Goal: Information Seeking & Learning: Learn about a topic

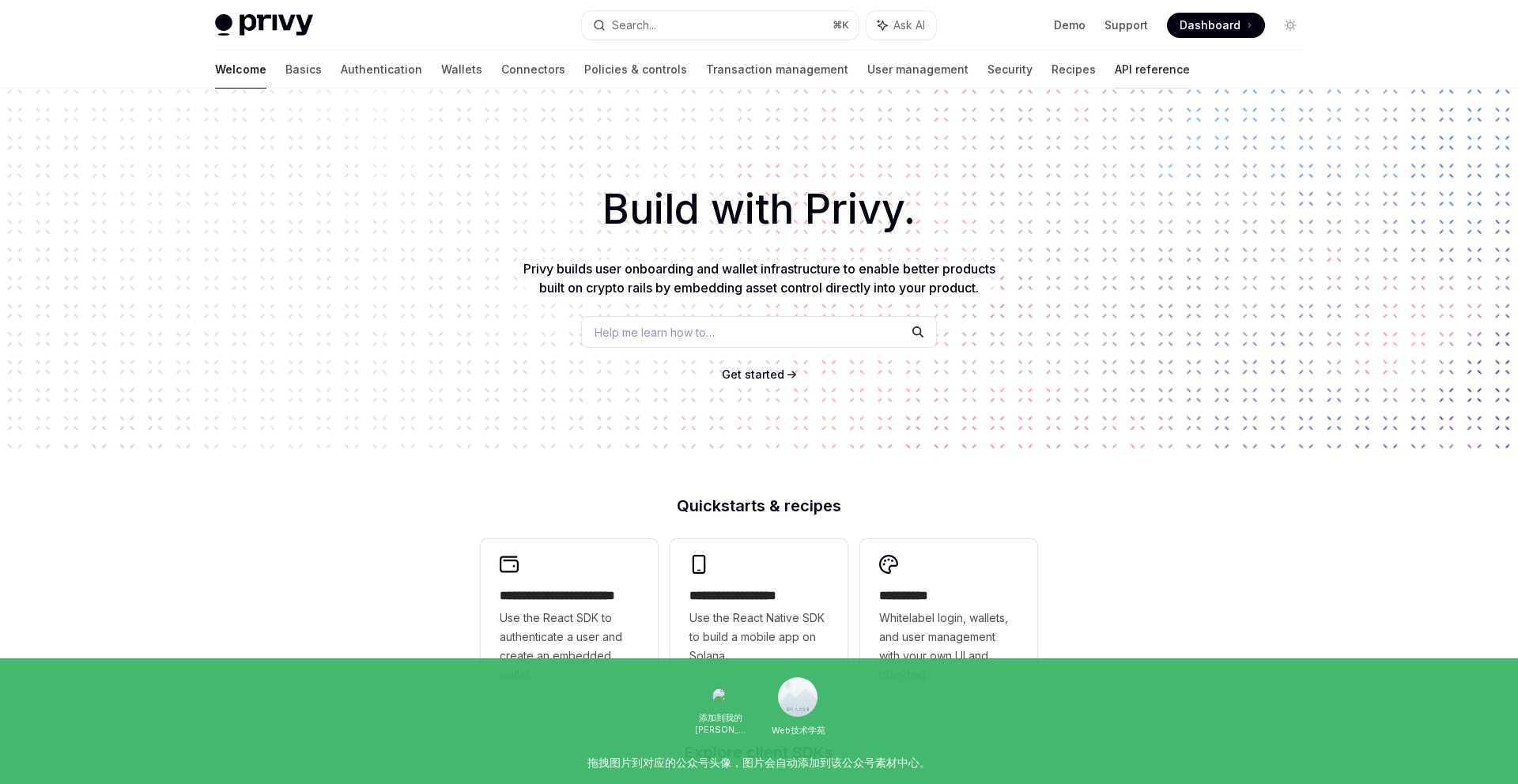
click at [1115, 69] on link "API reference" at bounding box center [1152, 69] width 75 height 38
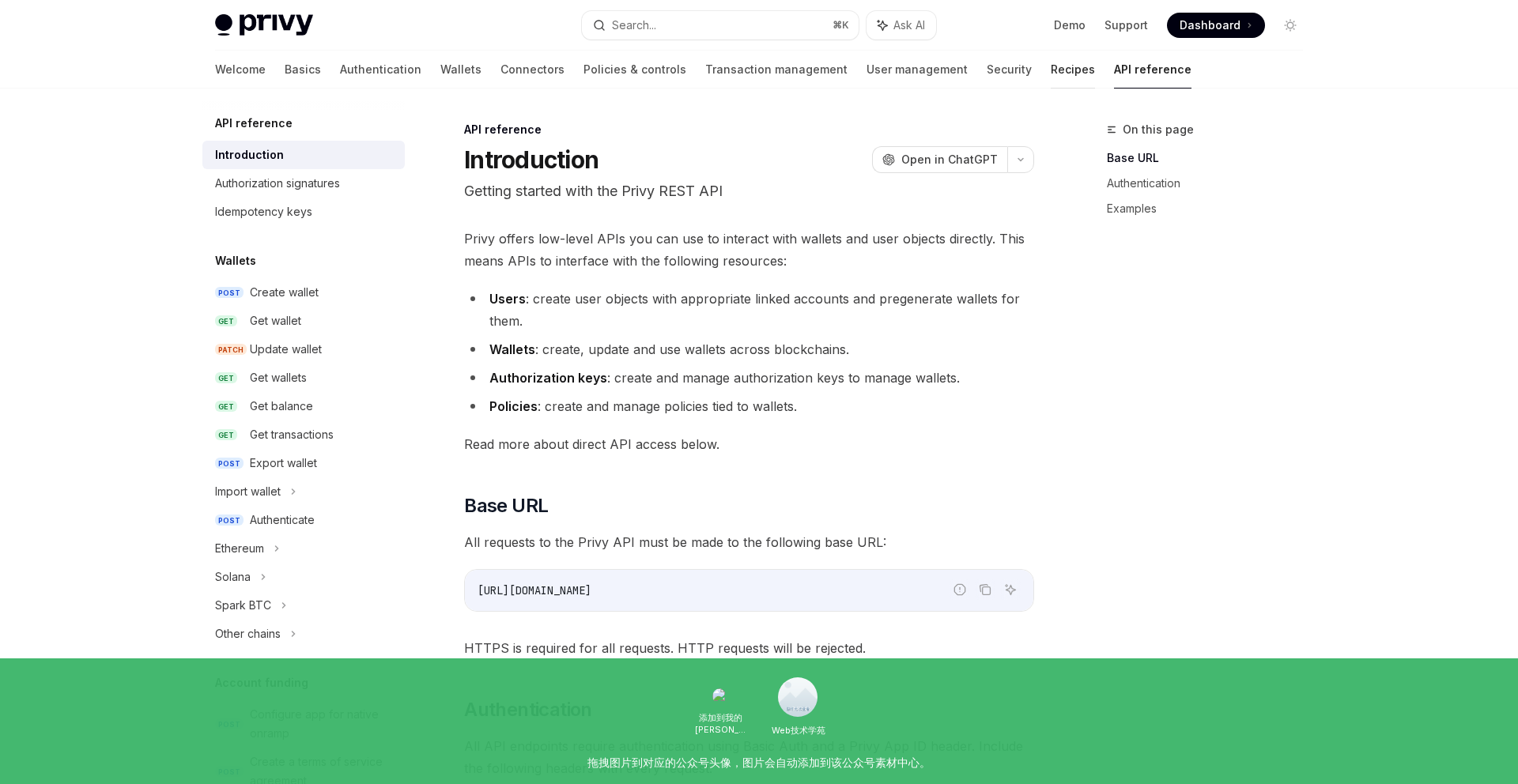
click at [1051, 63] on link "Recipes" at bounding box center [1072, 69] width 44 height 38
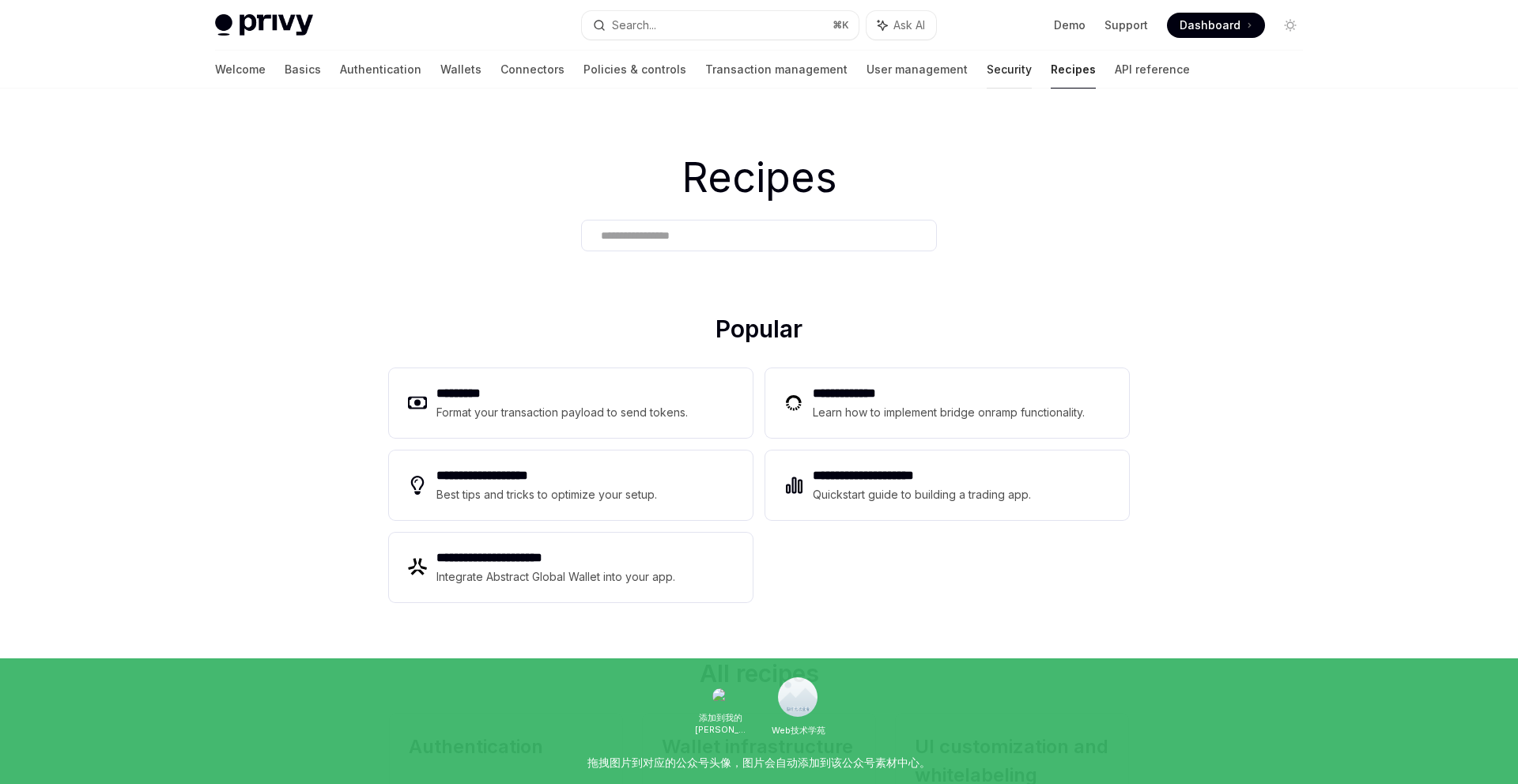
click at [986, 66] on link "Security" at bounding box center [1009, 69] width 45 height 38
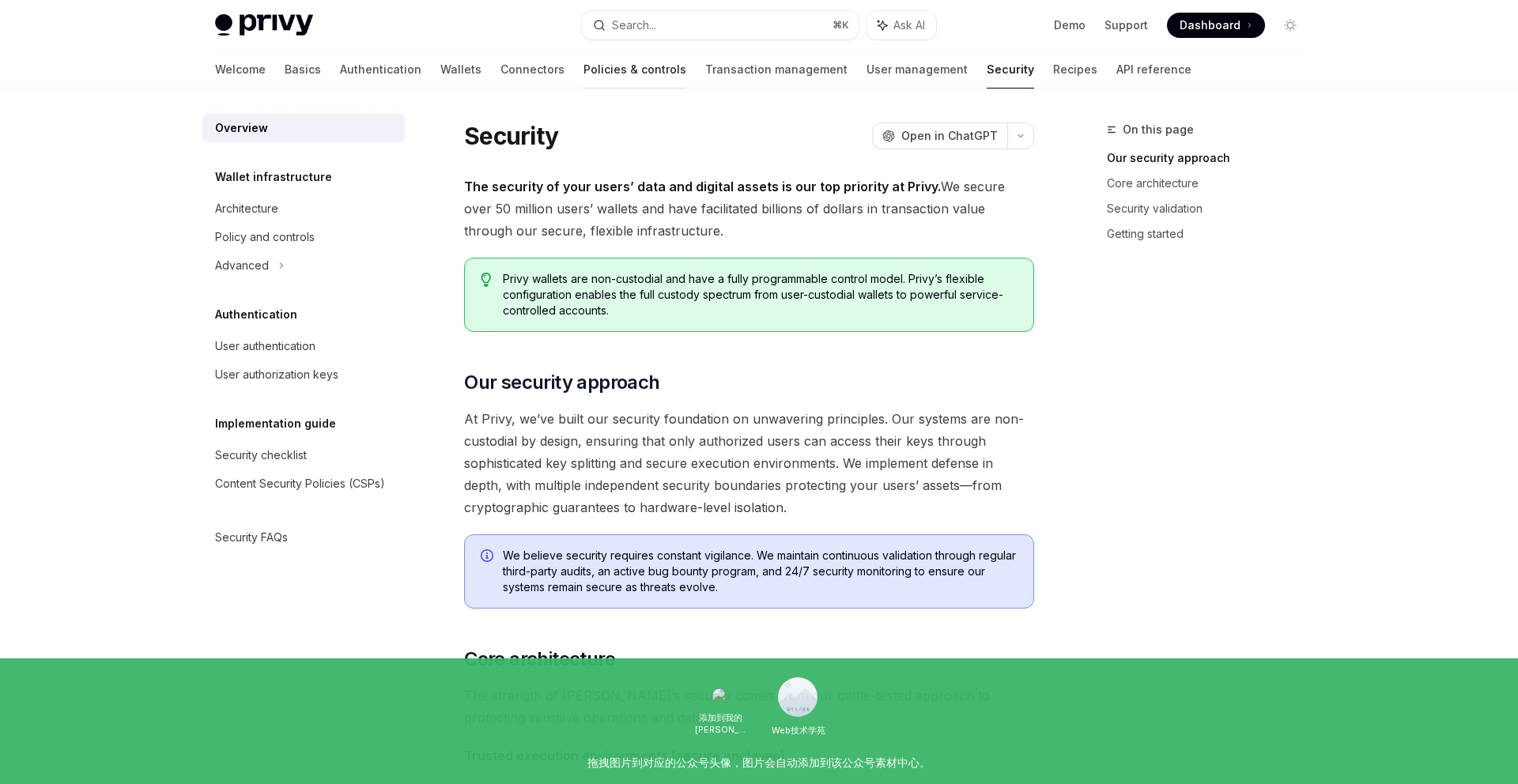
click at [583, 75] on link "Policies & controls" at bounding box center [634, 69] width 102 height 38
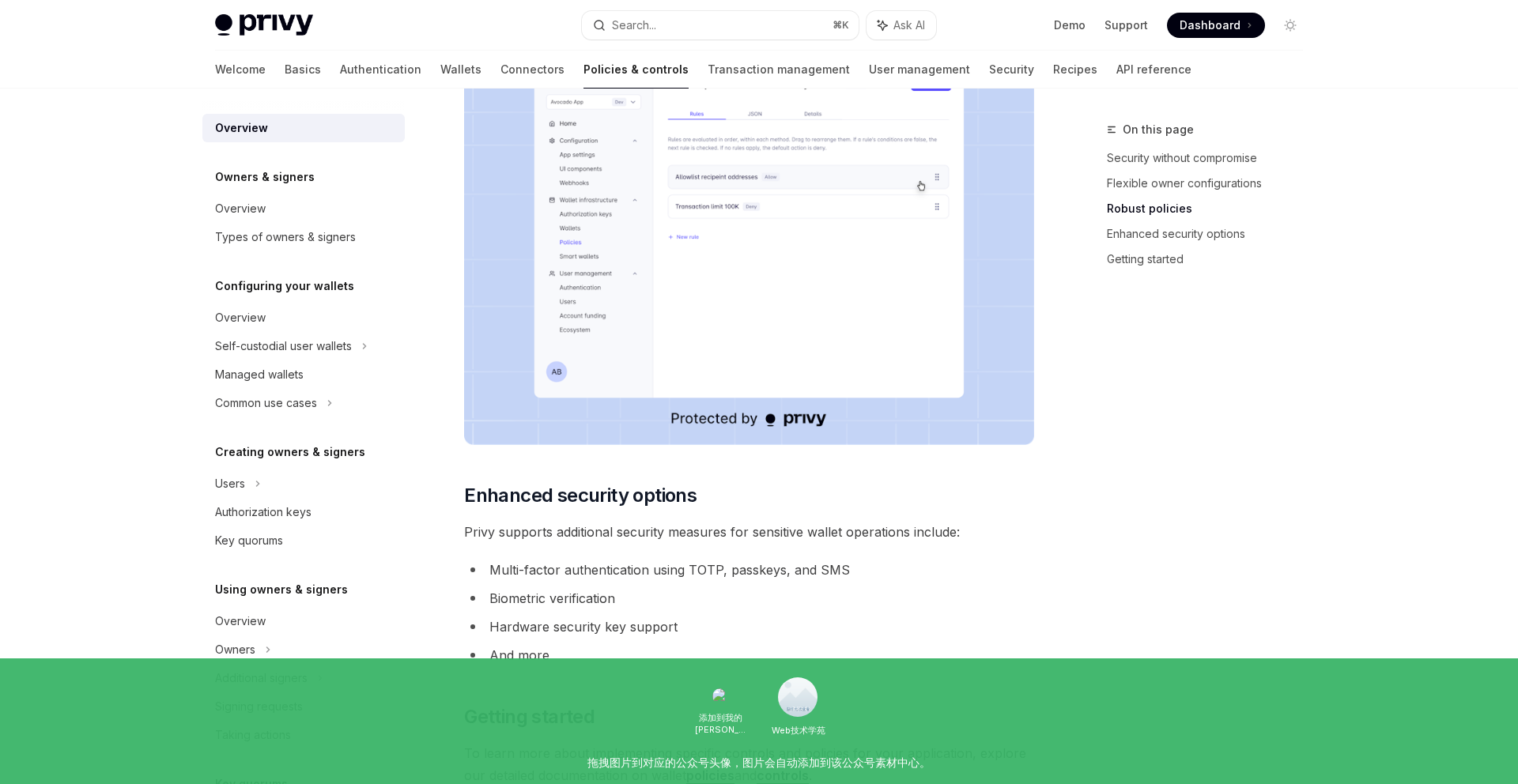
scroll to position [329, 0]
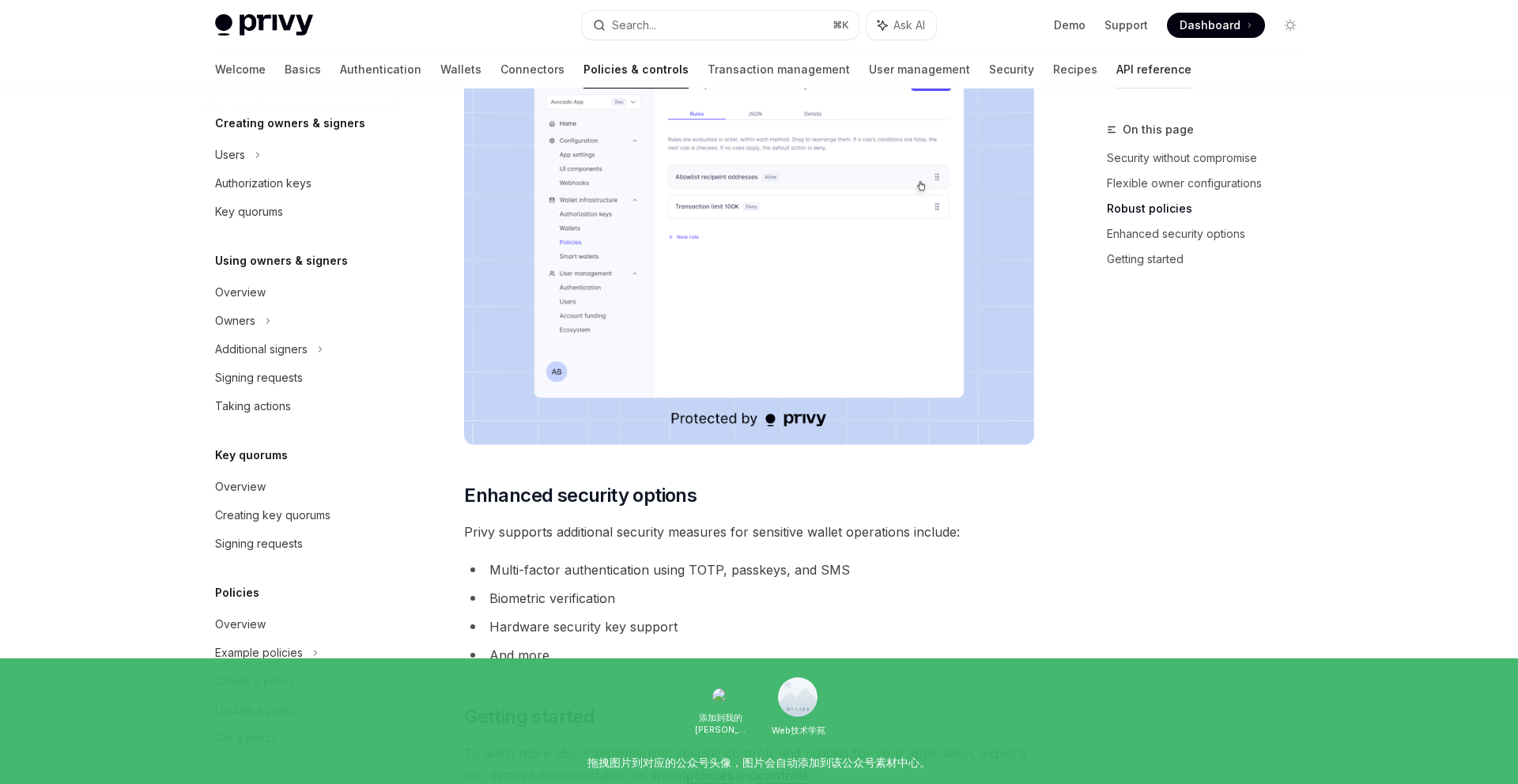
click at [1116, 69] on link "API reference" at bounding box center [1154, 69] width 75 height 38
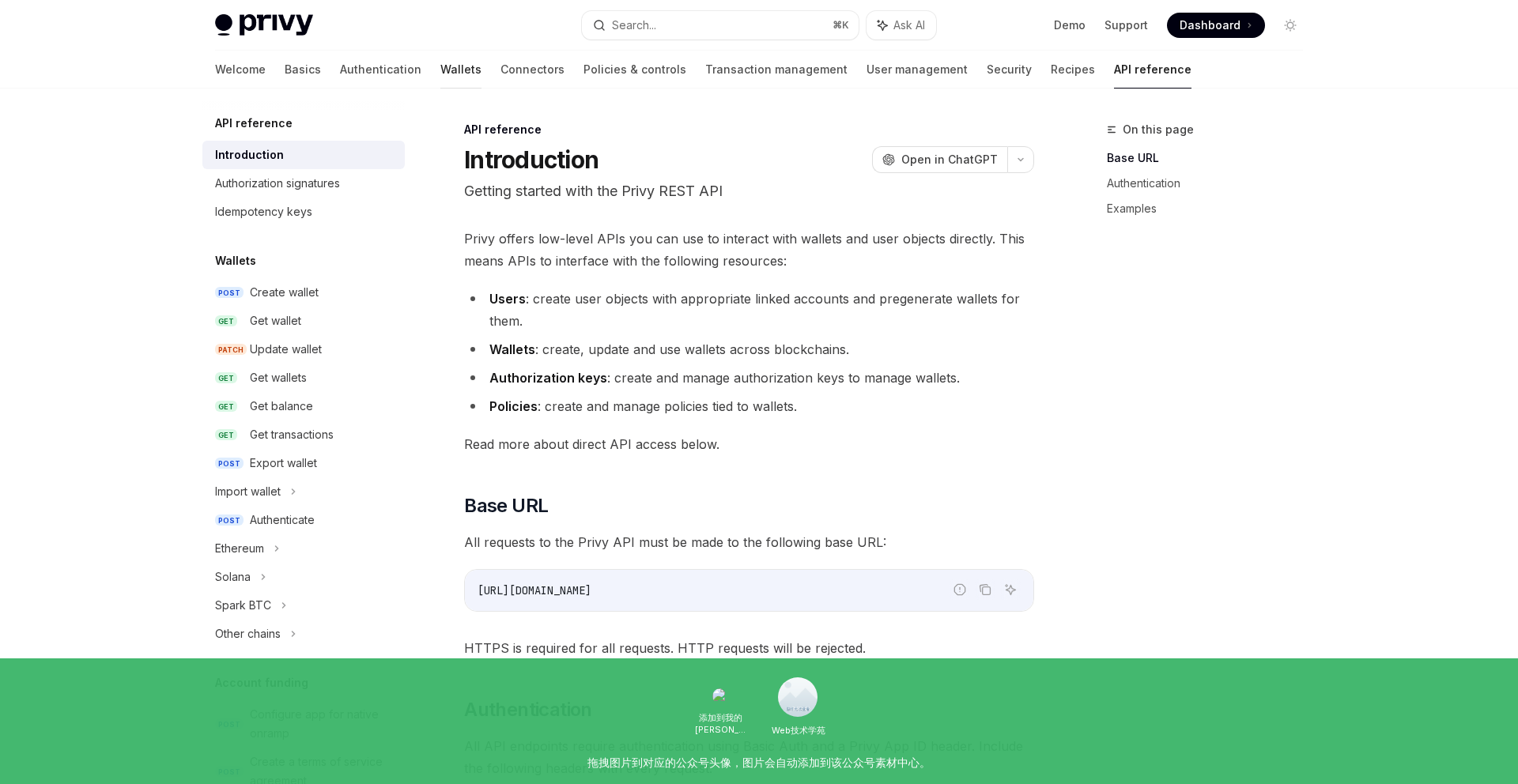
click at [440, 55] on link "Wallets" at bounding box center [461, 69] width 41 height 38
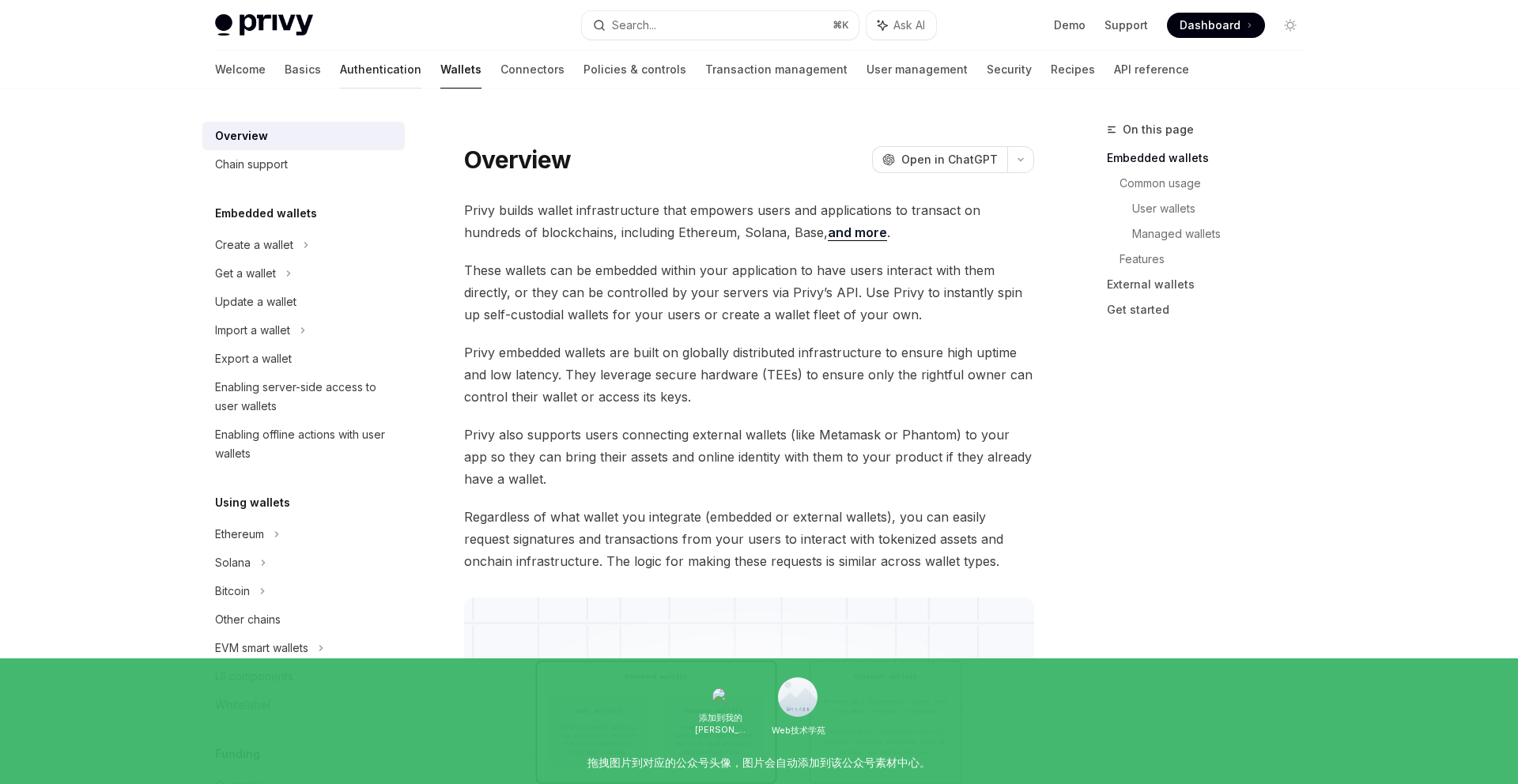
click at [340, 72] on link "Authentication" at bounding box center [380, 69] width 82 height 38
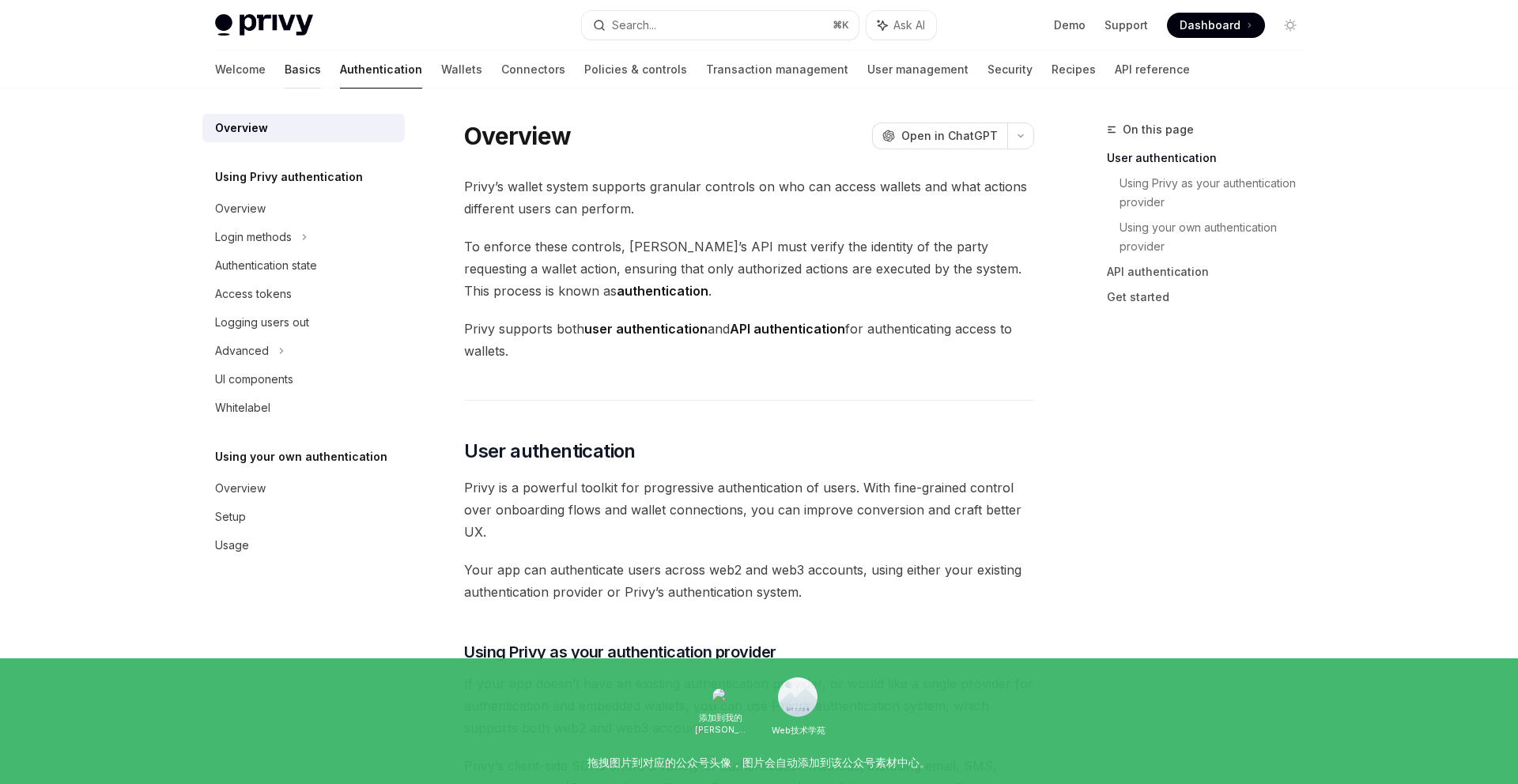
click at [285, 74] on link "Basics" at bounding box center [303, 69] width 36 height 38
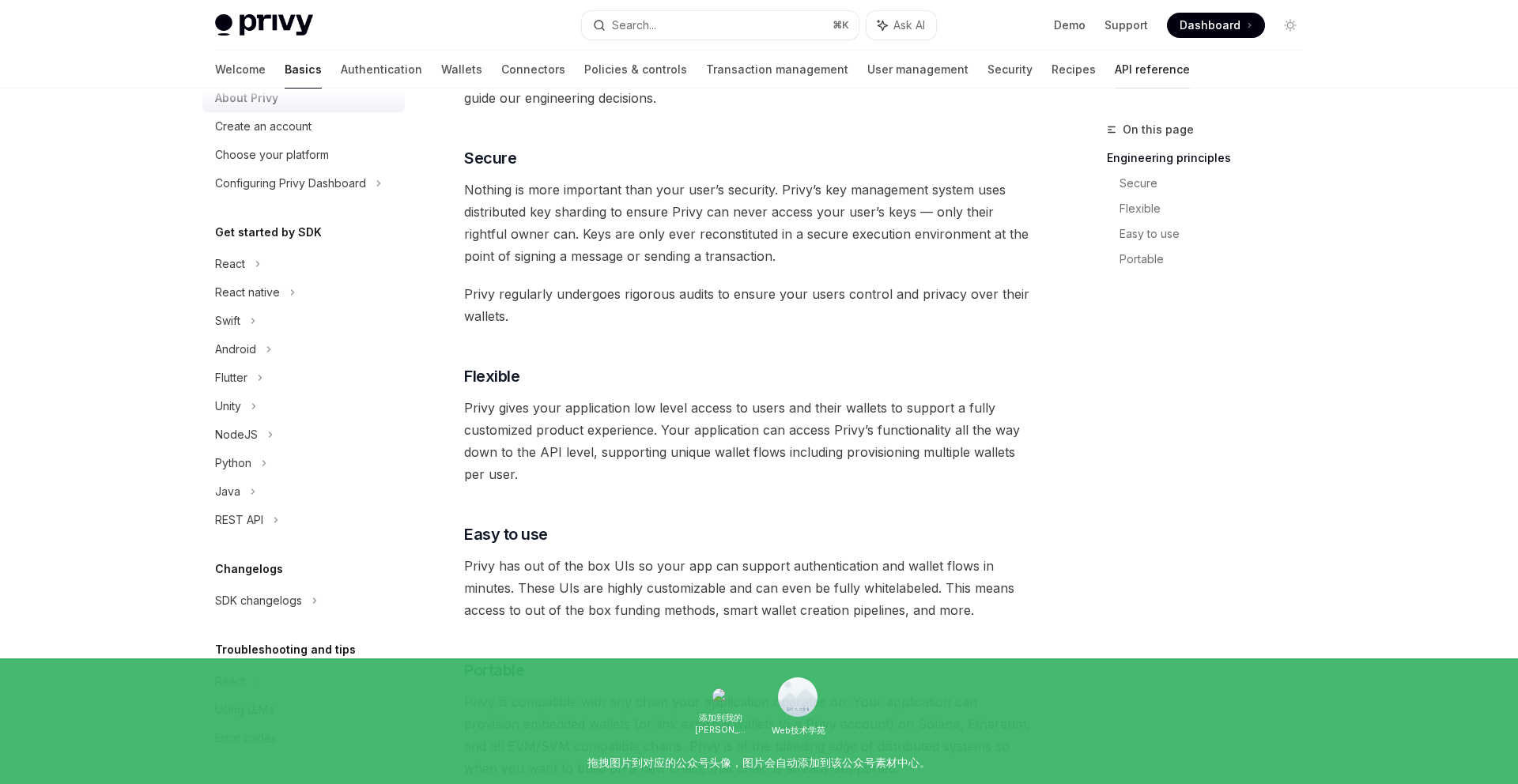
scroll to position [626, 0]
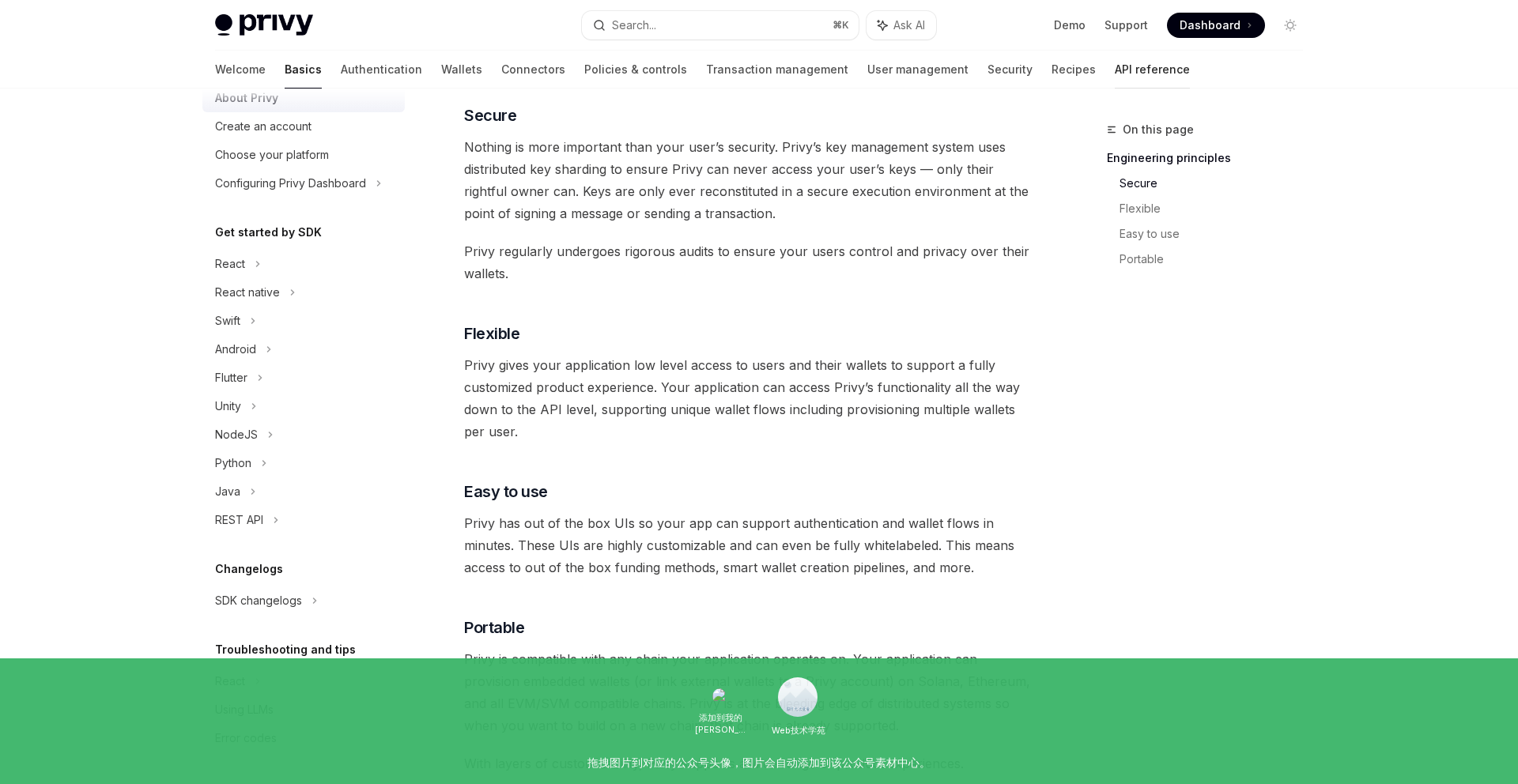
click at [1115, 71] on link "API reference" at bounding box center [1152, 69] width 75 height 38
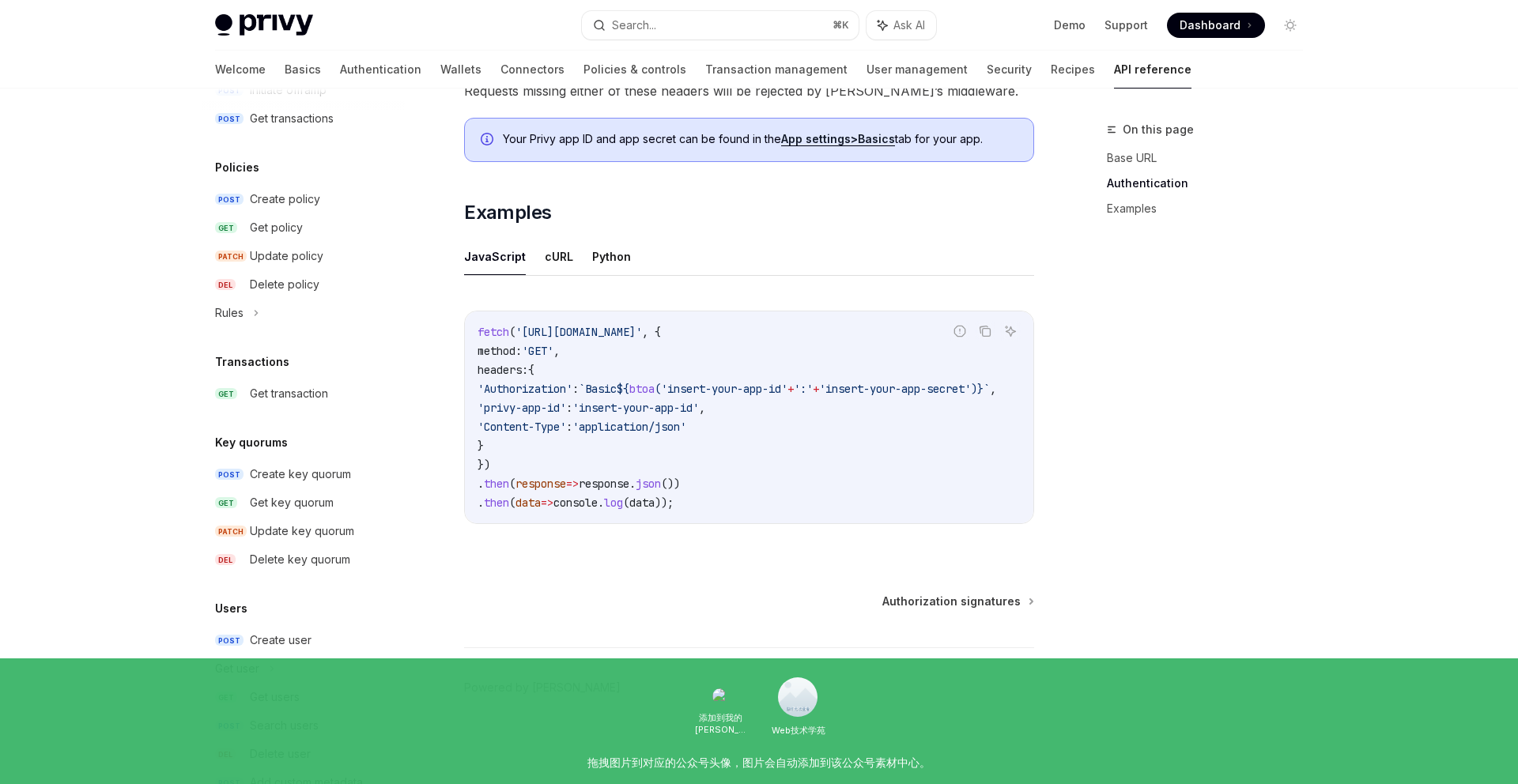
scroll to position [877, 0]
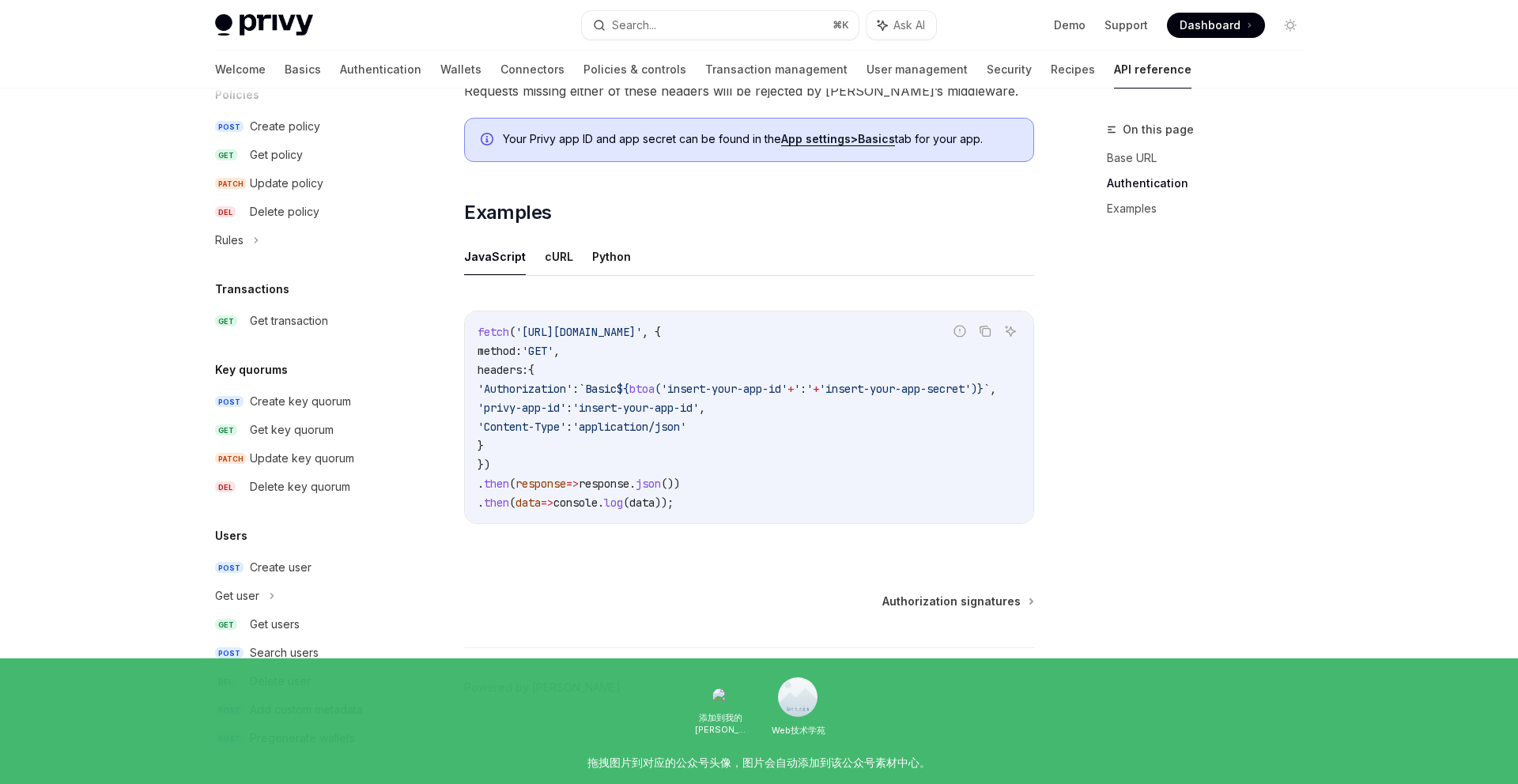
click at [950, 60] on div "Welcome Basics Authentication Wallets Connectors Policies & controls Transactio…" at bounding box center [702, 69] width 976 height 38
click at [986, 84] on link "Security" at bounding box center [1009, 69] width 45 height 38
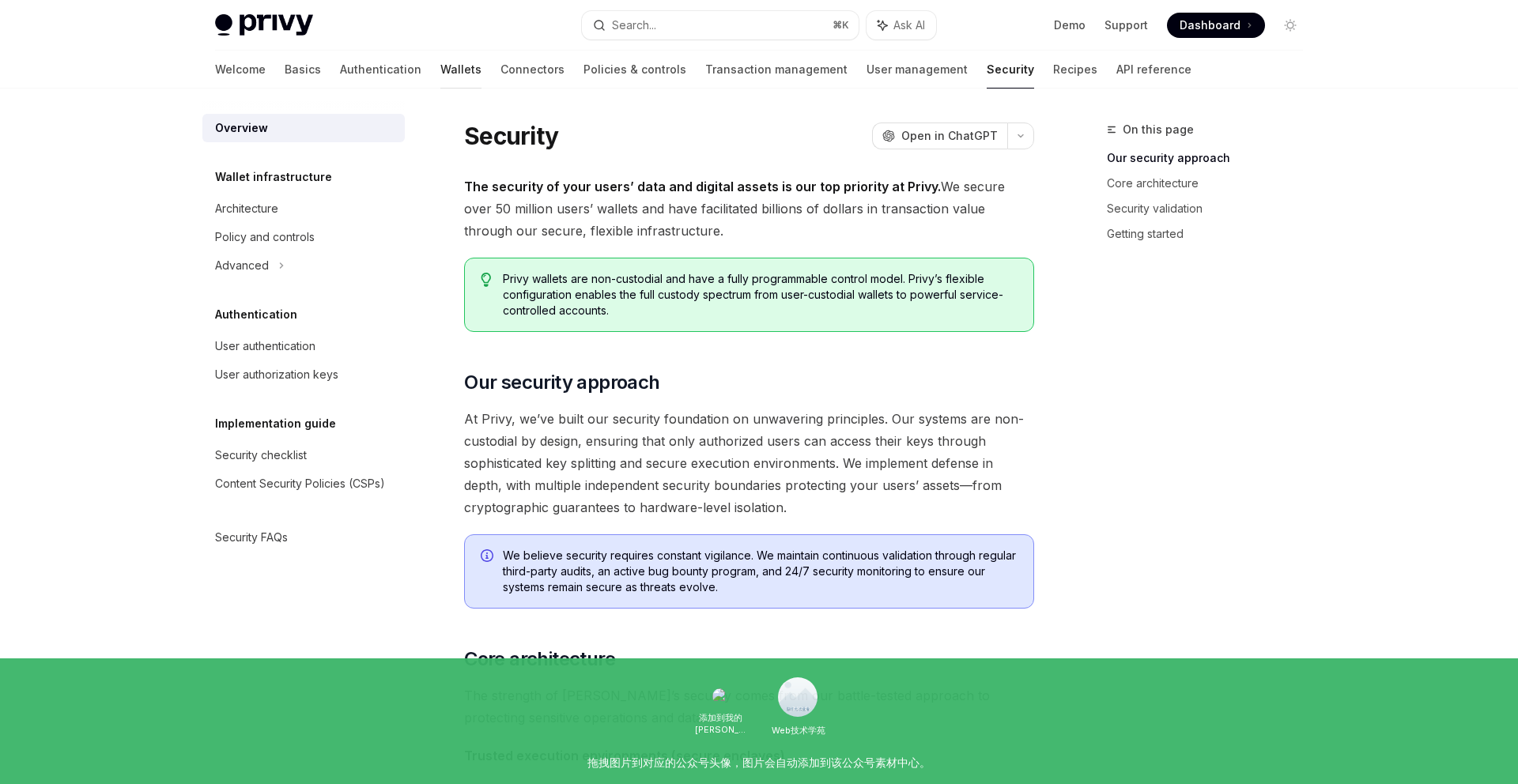
click at [440, 71] on link "Wallets" at bounding box center [461, 69] width 41 height 38
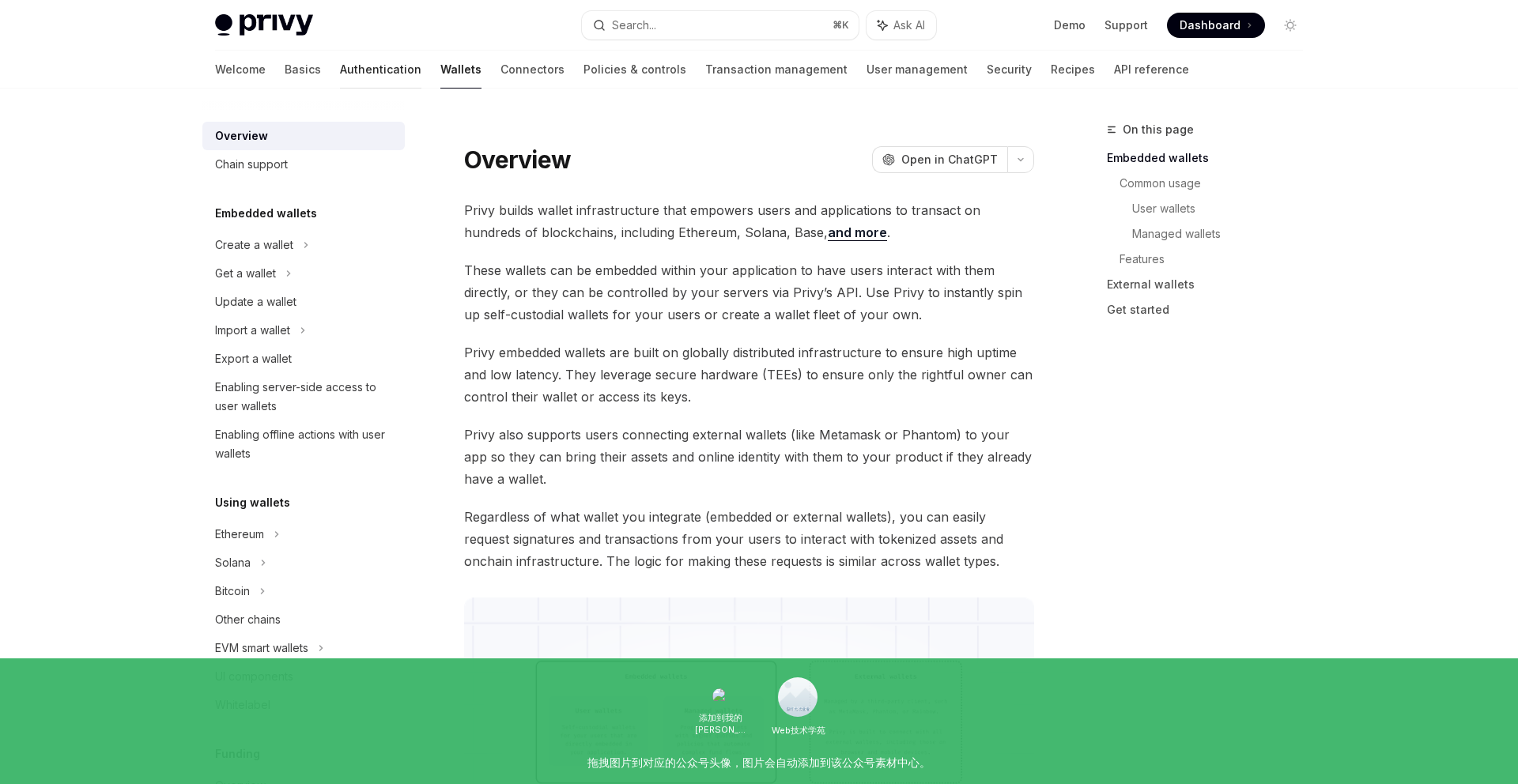
click at [340, 77] on link "Authentication" at bounding box center [380, 69] width 82 height 38
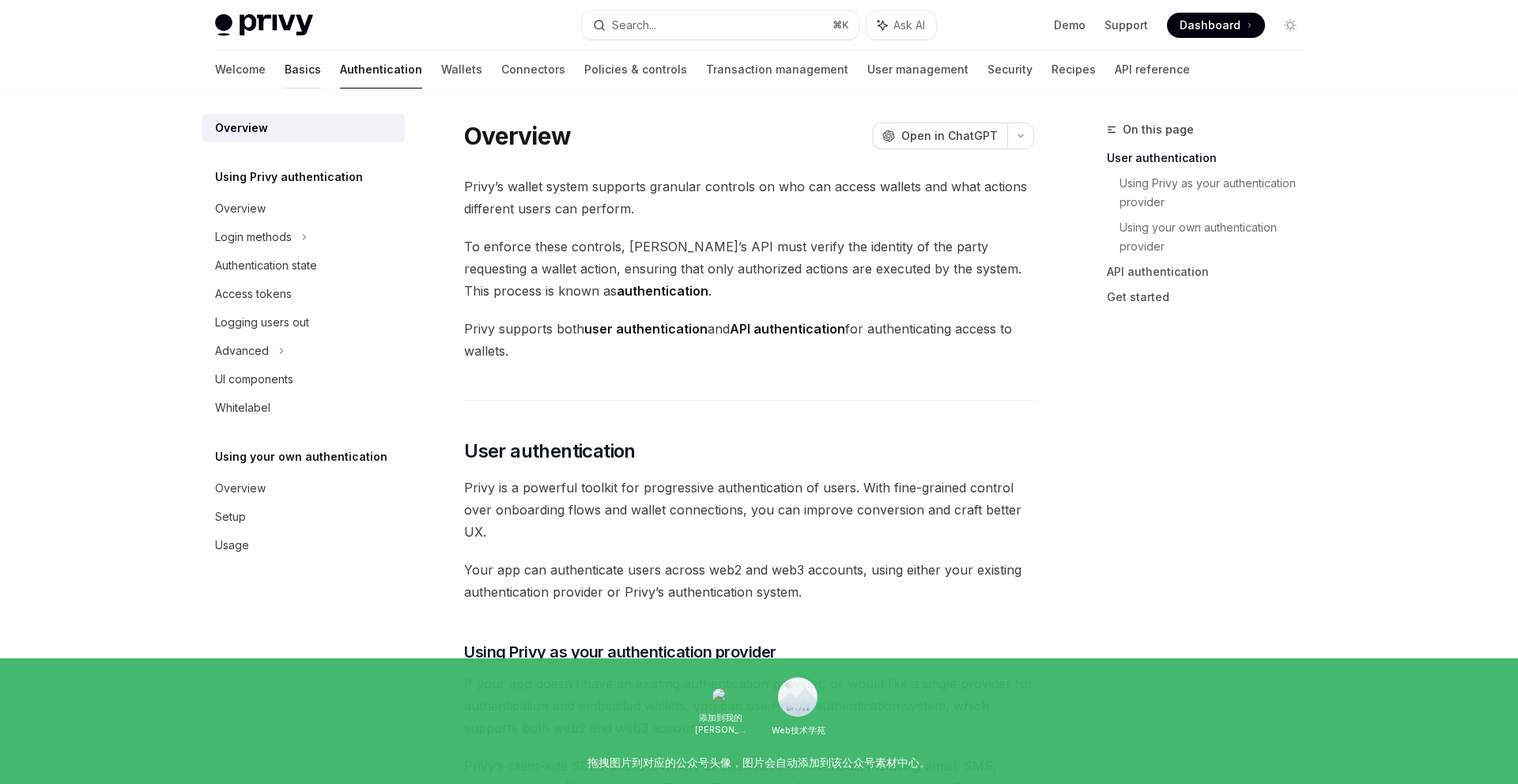
click at [285, 82] on link "Basics" at bounding box center [303, 69] width 36 height 38
type textarea "*"
